Goal: Use online tool/utility: Utilize a website feature to perform a specific function

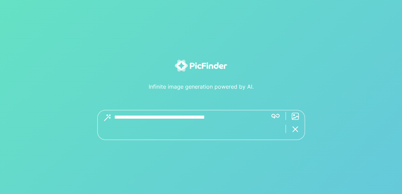
click at [192, 125] on textarea at bounding box center [188, 125] width 148 height 30
type textarea "**********"
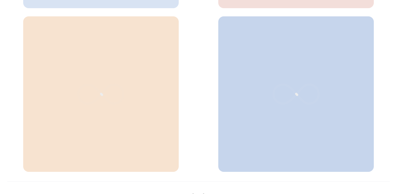
scroll to position [370, 0]
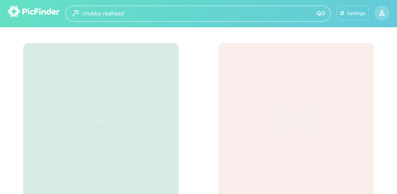
click at [355, 11] on div "Settings" at bounding box center [356, 13] width 18 height 6
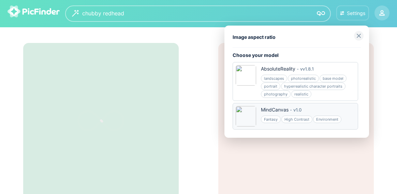
click at [344, 111] on div "MindCanvas - v 1.0 Fantasy High Contrast Environment" at bounding box center [295, 116] width 125 height 27
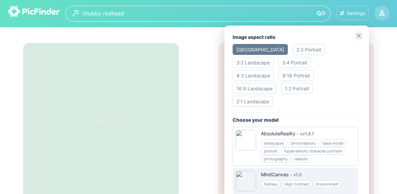
click at [273, 57] on div "3:2 Landscape" at bounding box center [253, 62] width 41 height 11
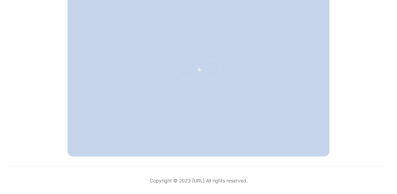
scroll to position [976, 0]
